Goal: Information Seeking & Learning: Learn about a topic

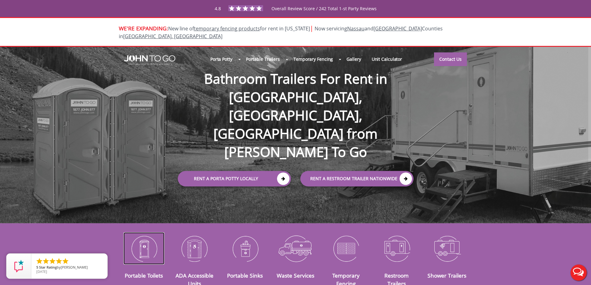
click at [152, 239] on img at bounding box center [143, 248] width 41 height 32
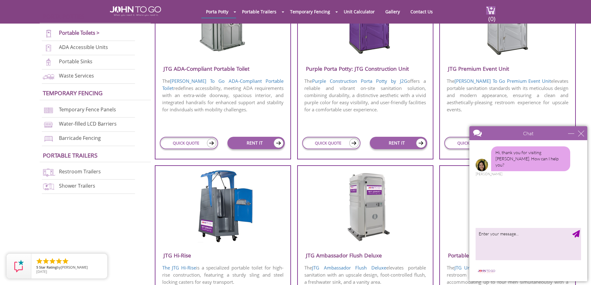
scroll to position [155, 0]
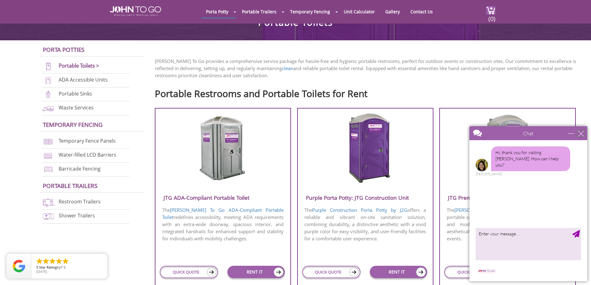
click at [583, 134] on div "close" at bounding box center [581, 133] width 6 height 6
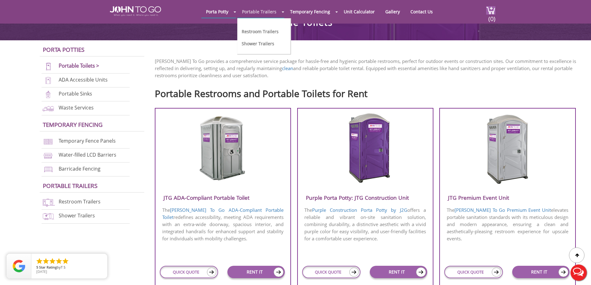
scroll to position [0, 0]
click at [258, 32] on link "Restroom Trailers" at bounding box center [260, 32] width 37 height 6
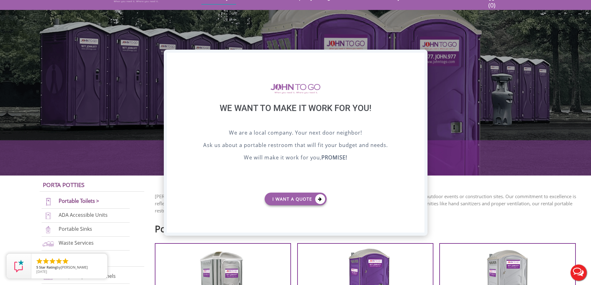
click at [422, 57] on div "X" at bounding box center [420, 58] width 10 height 11
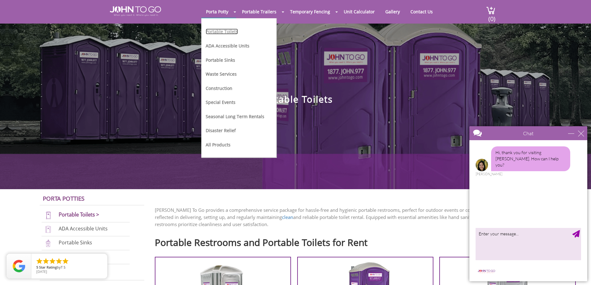
click at [228, 31] on link "Portable Toilets" at bounding box center [222, 32] width 32 height 6
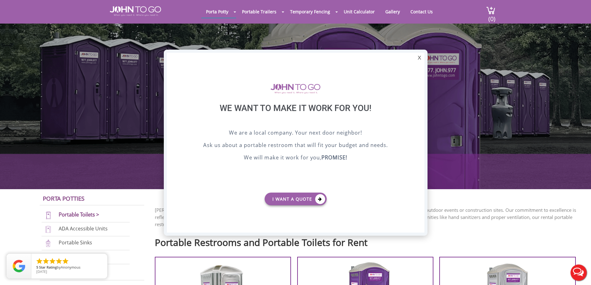
click at [264, 13] on div at bounding box center [295, 142] width 591 height 285
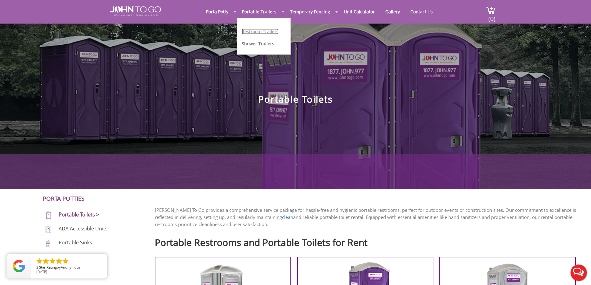
click at [270, 34] on link "Restroom Trailers" at bounding box center [260, 32] width 37 height 6
